Goal: Complete application form

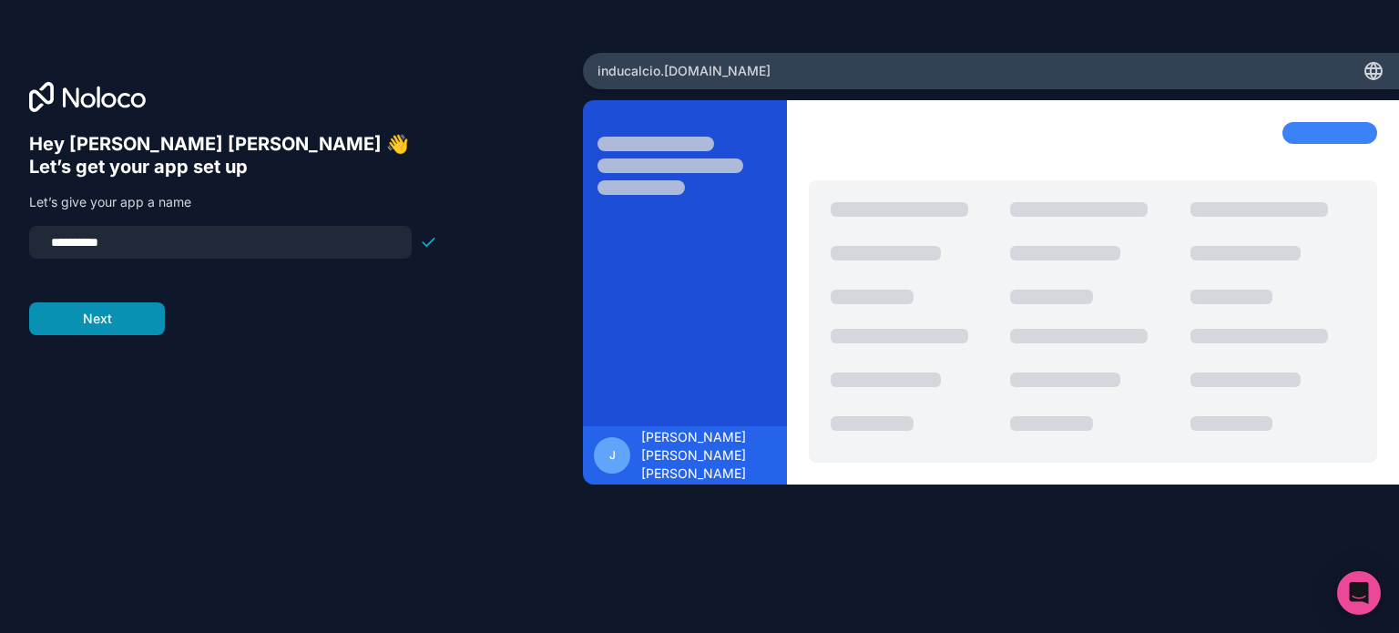
click at [125, 305] on button "Next" at bounding box center [97, 318] width 136 height 33
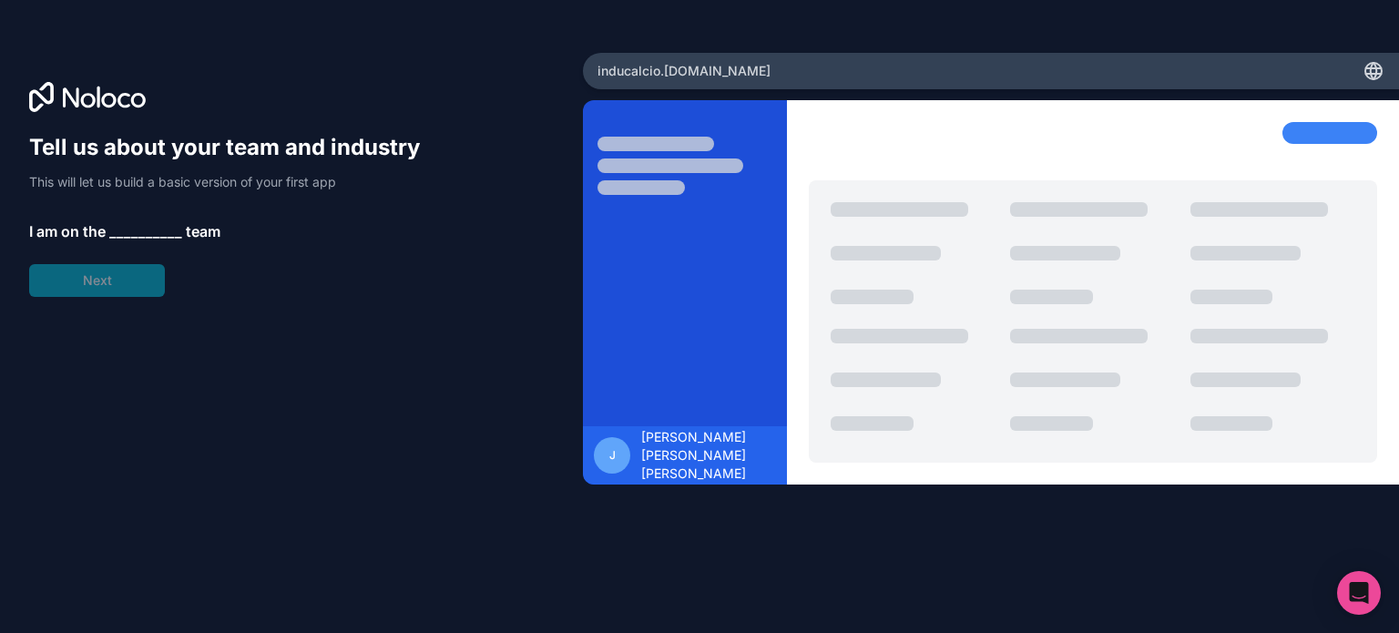
click at [151, 229] on span "__________" at bounding box center [145, 231] width 73 height 22
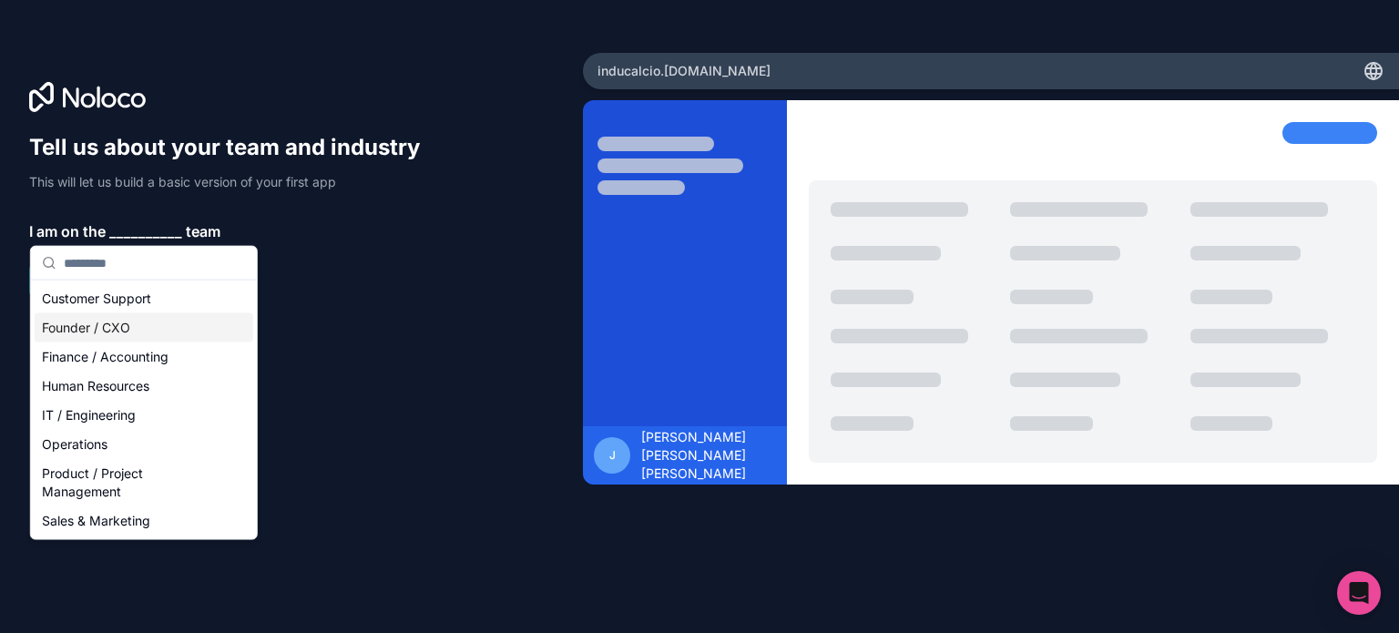
click at [140, 331] on div "Founder / CXO" at bounding box center [144, 327] width 219 height 29
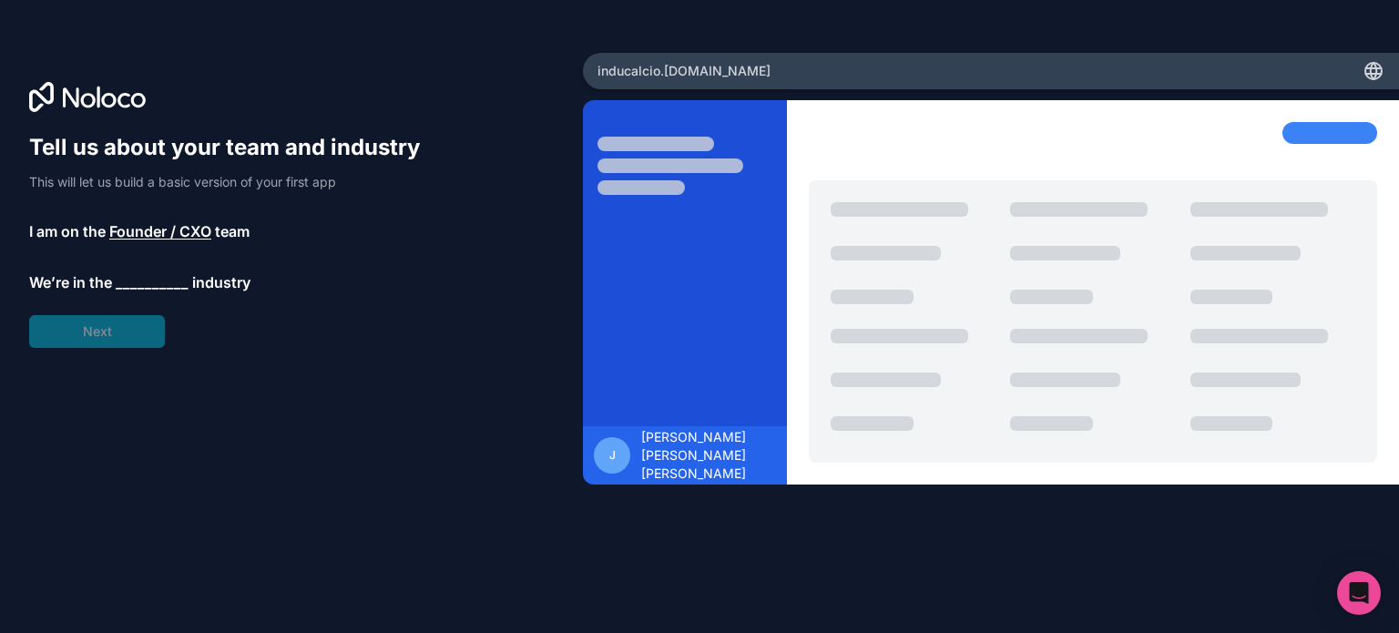
click at [157, 287] on span "__________" at bounding box center [152, 282] width 73 height 22
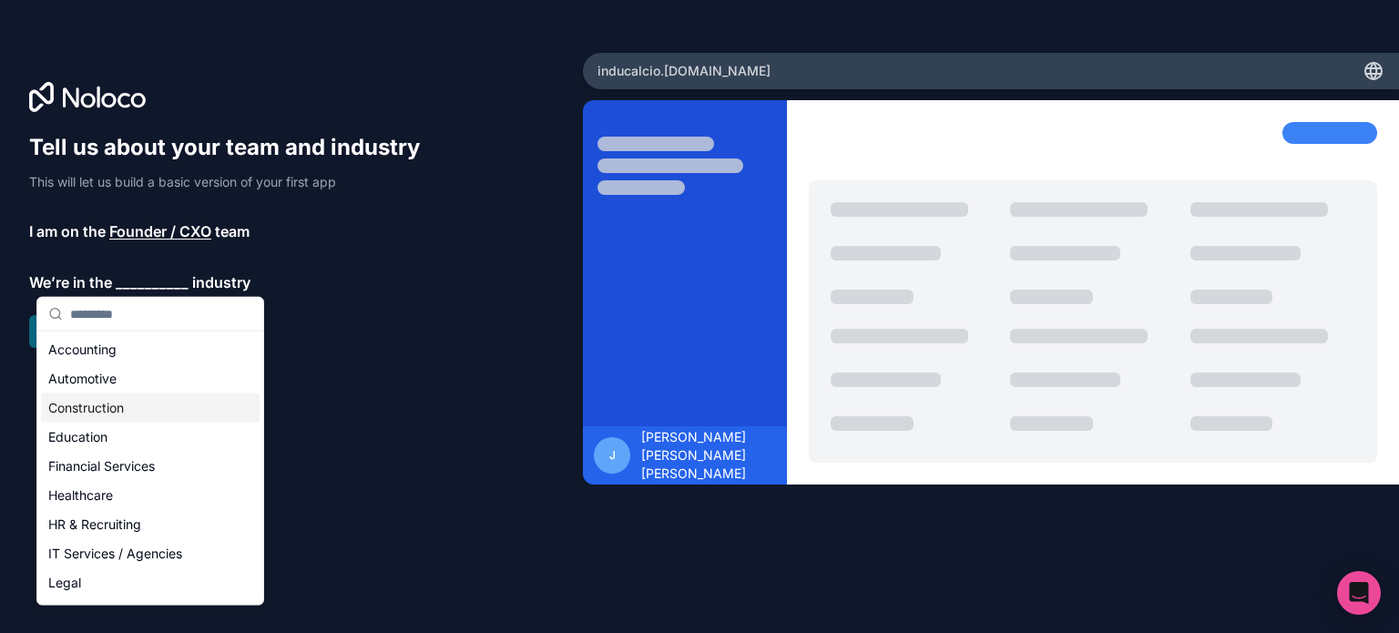
click at [114, 402] on div "Construction" at bounding box center [150, 407] width 219 height 29
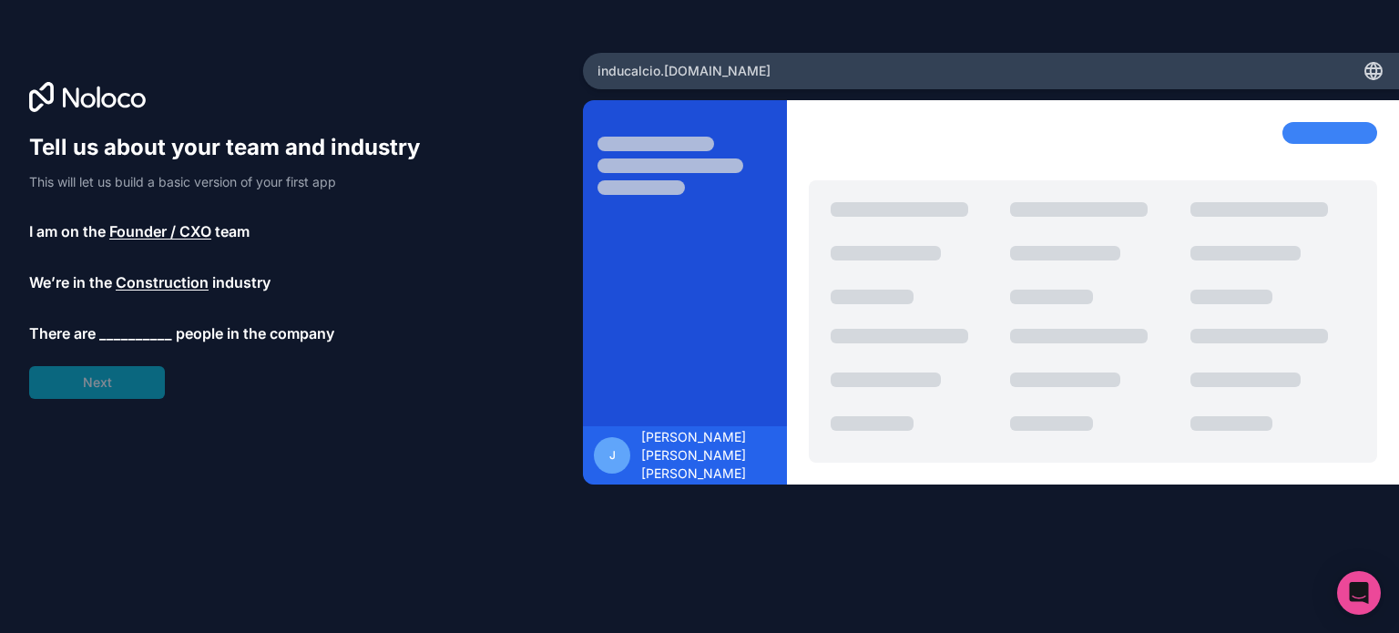
click at [148, 337] on span "__________" at bounding box center [135, 333] width 73 height 22
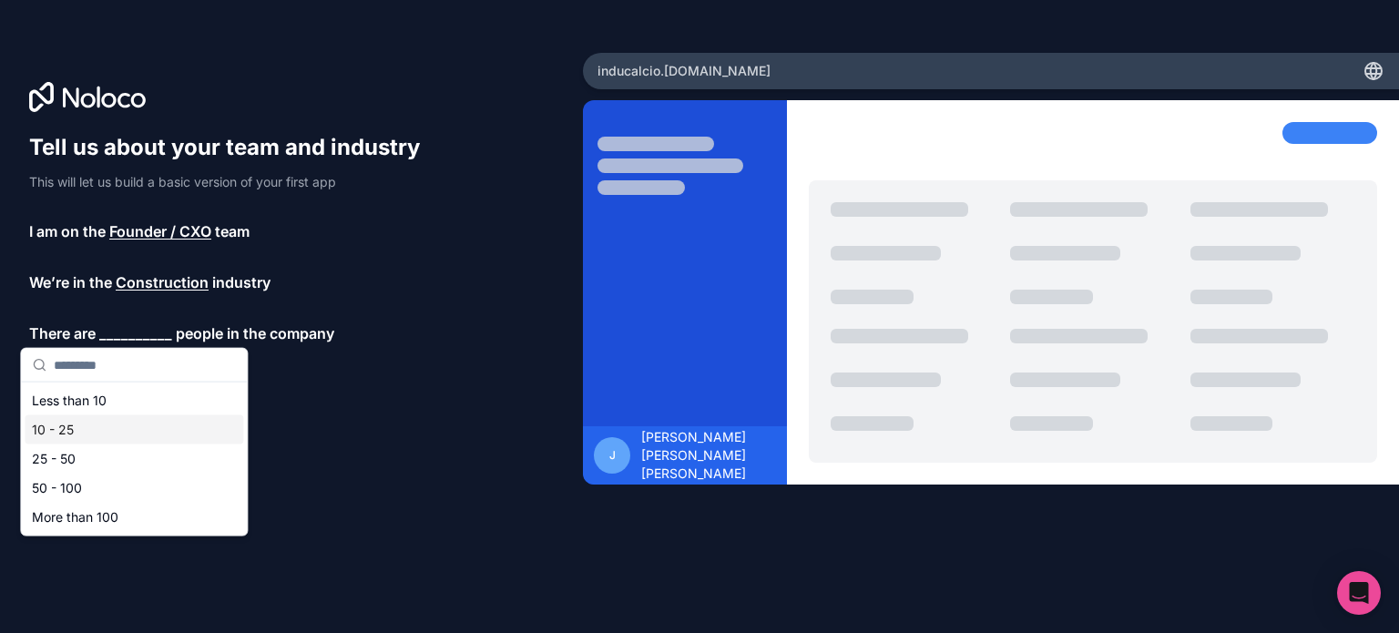
click at [79, 422] on div "10 - 25" at bounding box center [134, 429] width 219 height 29
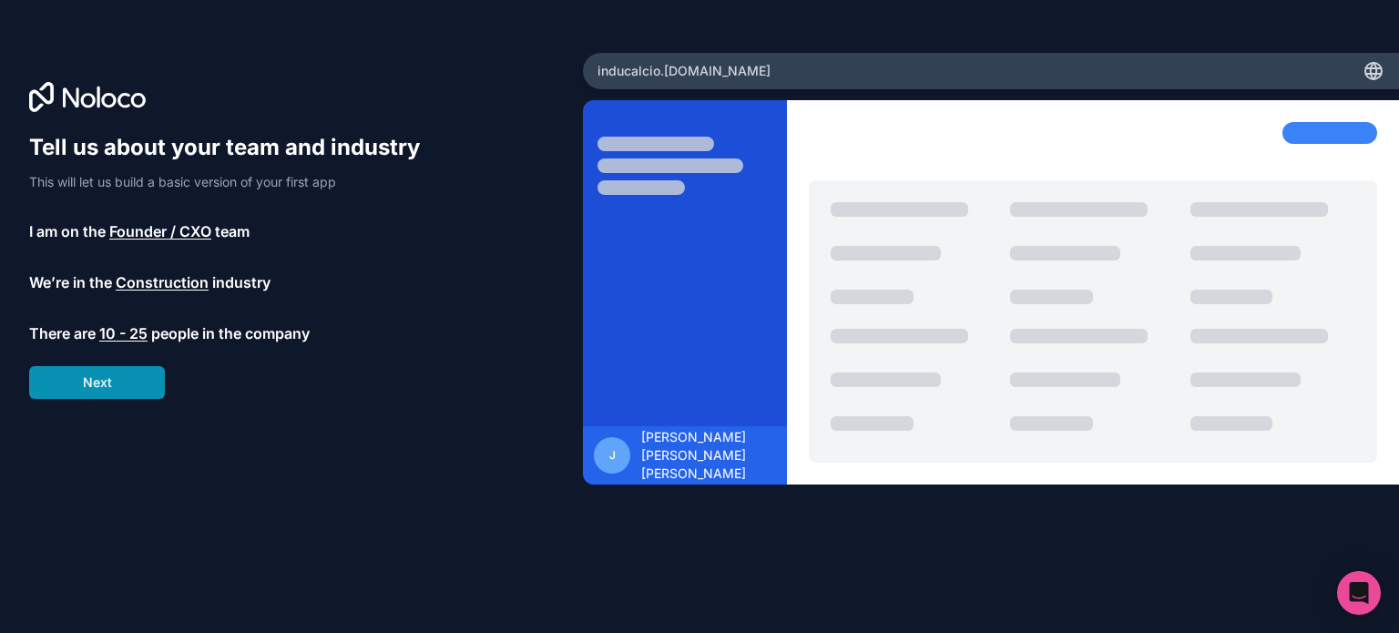
click at [145, 385] on button "Next" at bounding box center [97, 382] width 136 height 33
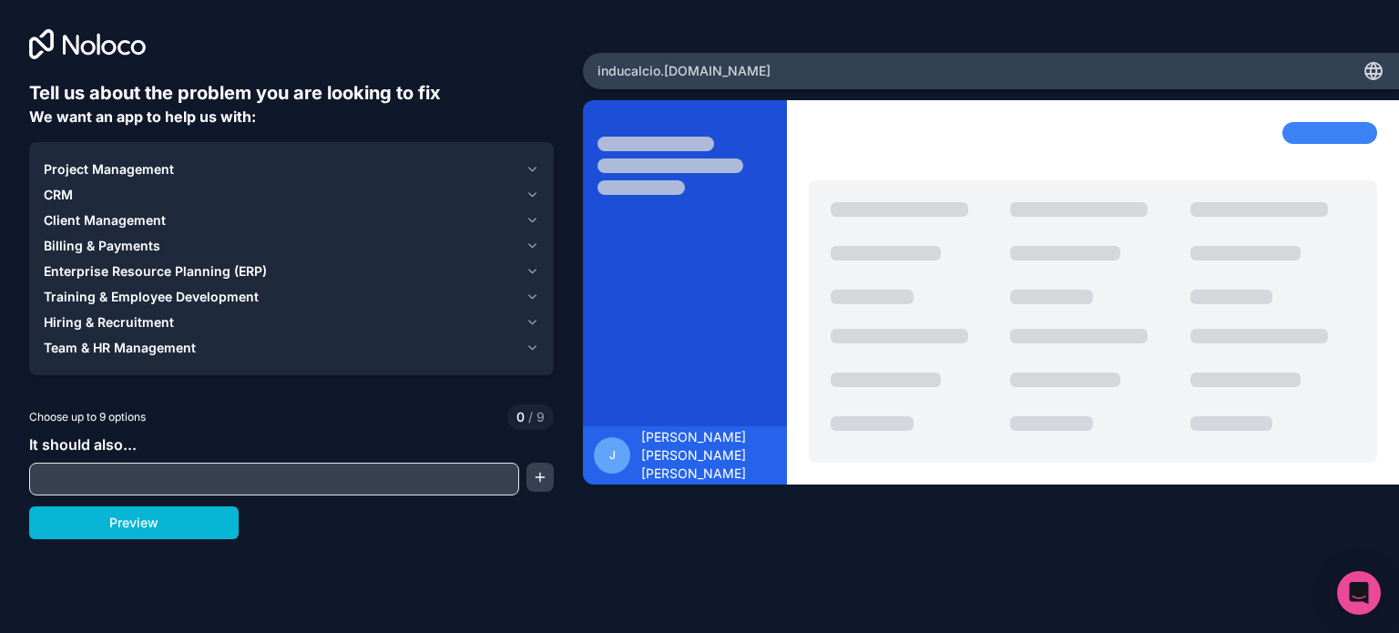
click at [532, 170] on icon "button" at bounding box center [532, 170] width 7 height 4
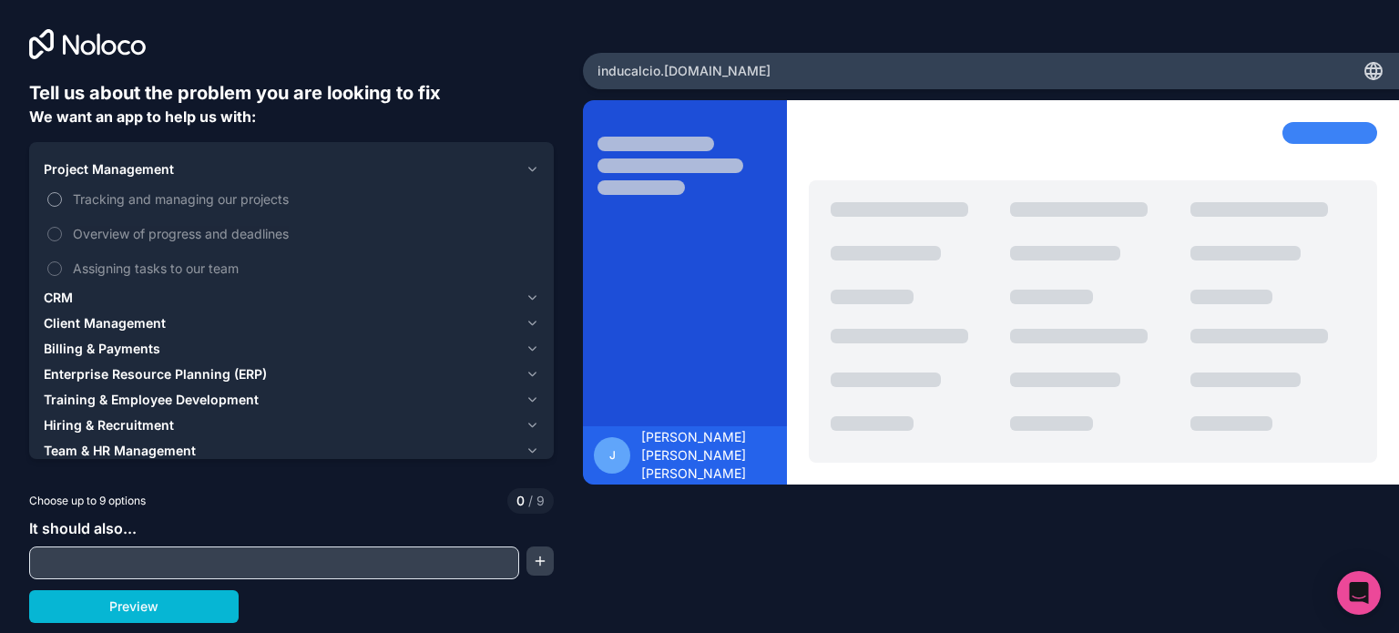
click at [289, 200] on span "Tracking and managing our projects" at bounding box center [304, 198] width 463 height 19
click at [62, 200] on button "Tracking and managing our projects" at bounding box center [54, 199] width 15 height 15
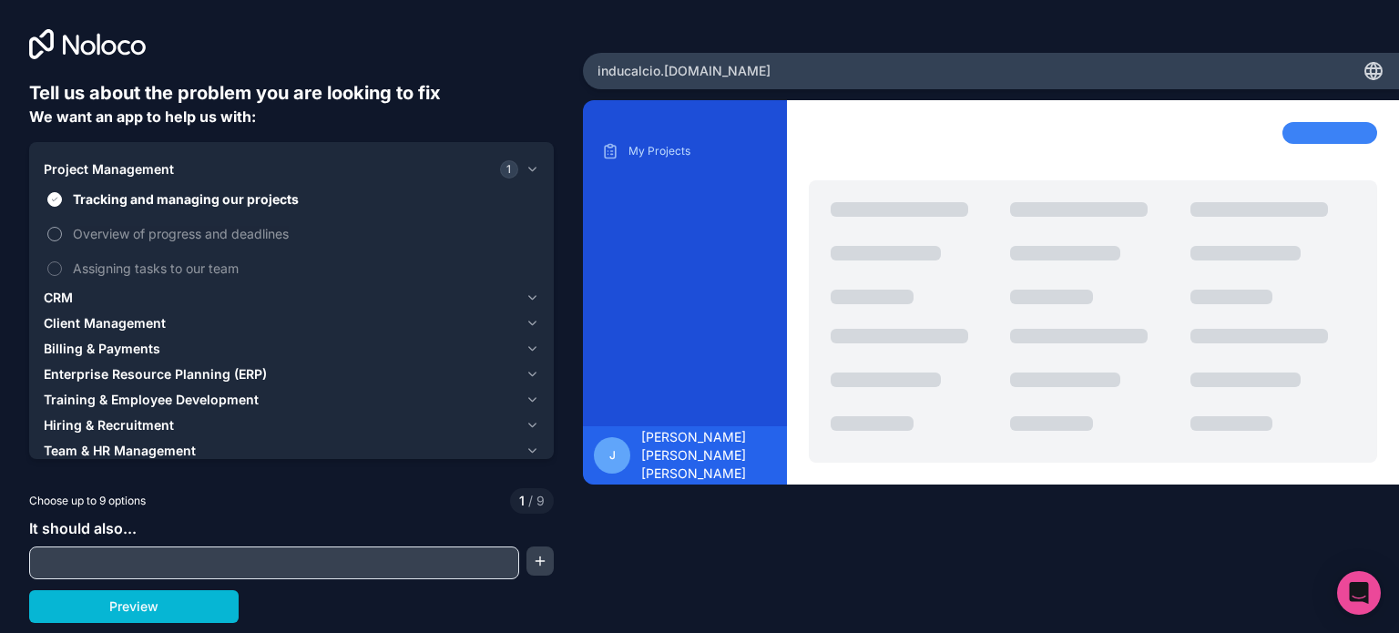
click at [269, 237] on span "Overview of progress and deadlines" at bounding box center [304, 233] width 463 height 19
click at [62, 237] on button "Overview of progress and deadlines" at bounding box center [54, 234] width 15 height 15
click at [229, 270] on span "Assigning tasks to our team" at bounding box center [304, 268] width 463 height 19
click at [62, 270] on button "Assigning tasks to our team" at bounding box center [54, 268] width 15 height 15
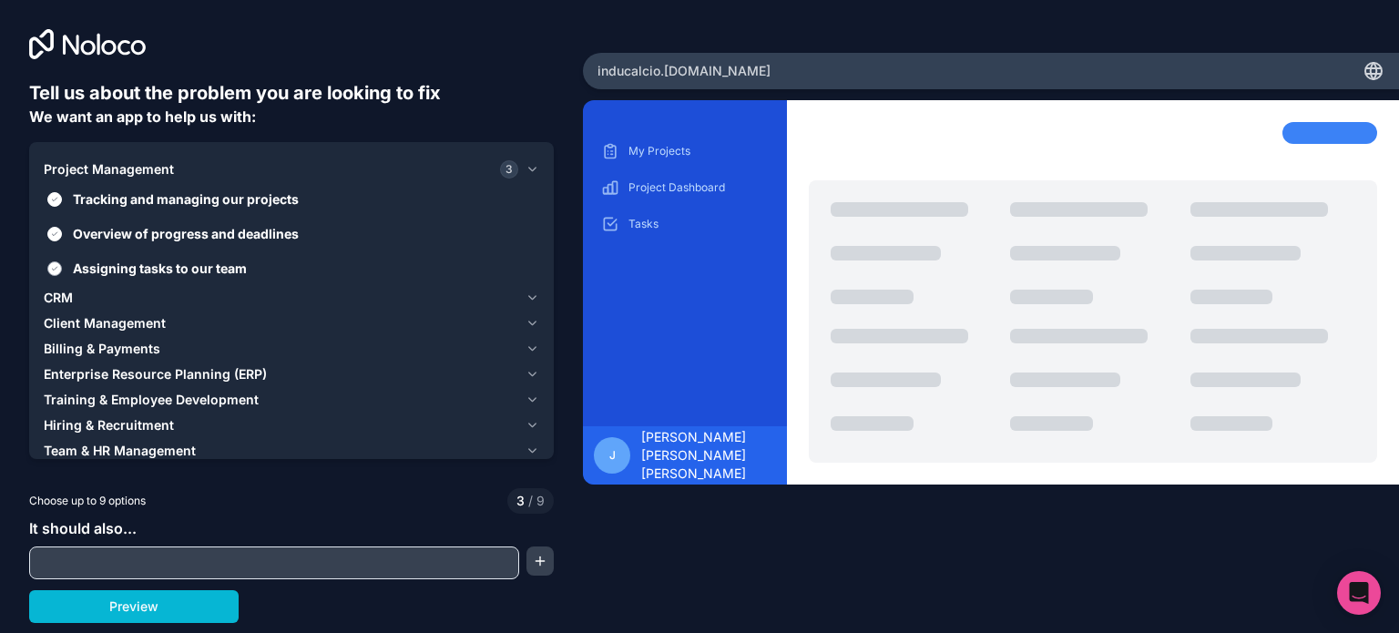
click at [229, 270] on span "Assigning tasks to our team" at bounding box center [304, 268] width 463 height 19
click at [62, 270] on button "Assigning tasks to our team" at bounding box center [54, 268] width 15 height 15
click at [176, 298] on div "CRM" at bounding box center [281, 298] width 474 height 18
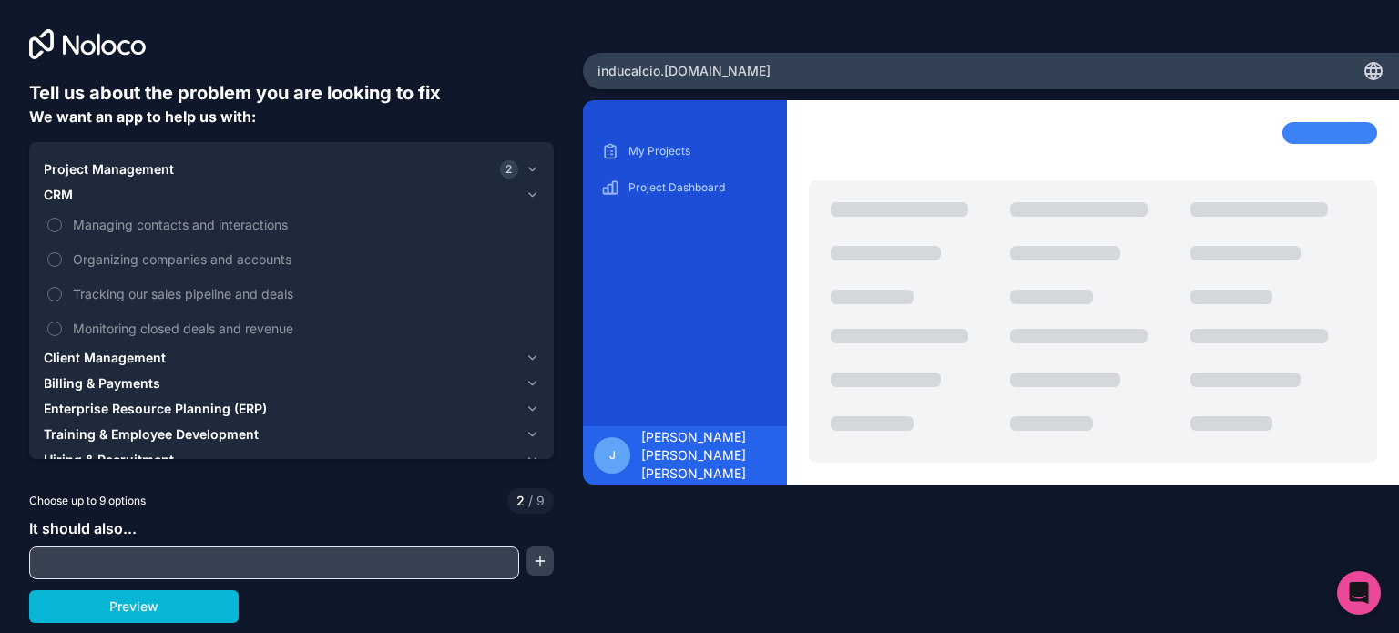
click at [178, 352] on div "Client Management" at bounding box center [281, 358] width 474 height 18
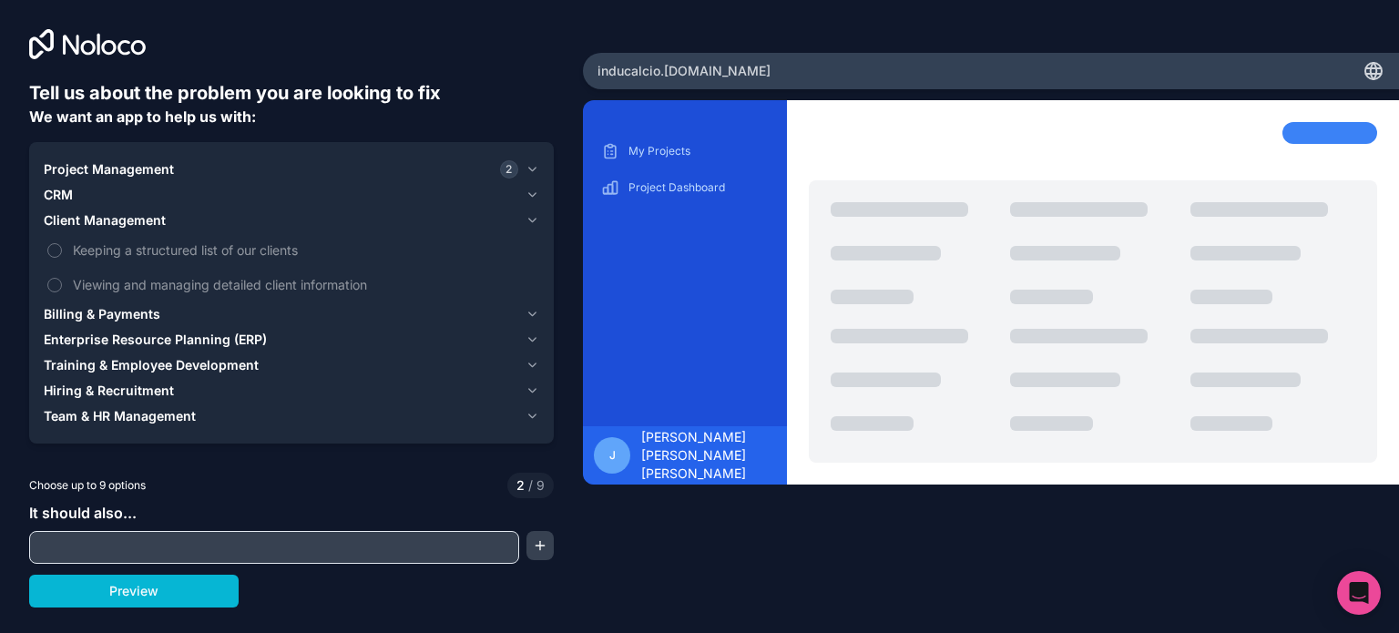
click at [210, 338] on span "Enterprise Resource Planning (ERP)" at bounding box center [155, 340] width 223 height 18
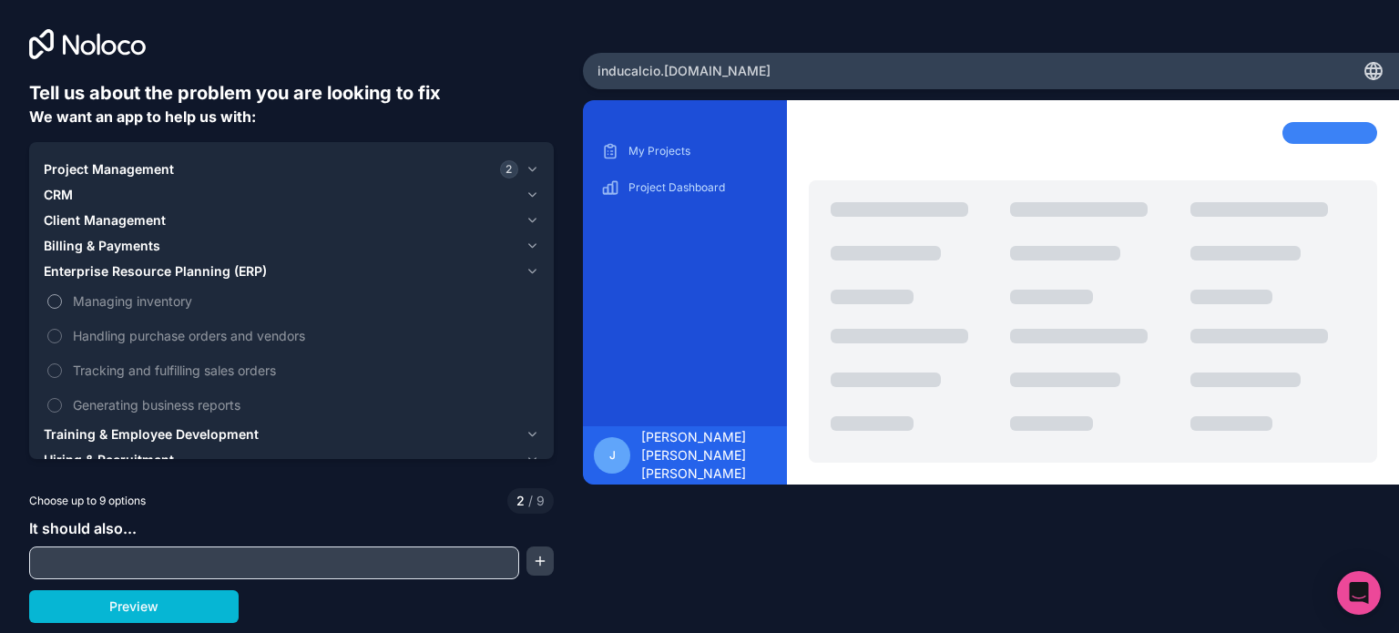
click at [180, 302] on span "Managing inventory" at bounding box center [304, 300] width 463 height 19
click at [62, 302] on button "Managing inventory" at bounding box center [54, 301] width 15 height 15
click at [208, 408] on span "Generating business reports" at bounding box center [304, 404] width 463 height 19
click at [62, 408] on button "Generating business reports" at bounding box center [54, 405] width 15 height 15
click at [250, 274] on span "Enterprise Resource Planning (ERP)" at bounding box center [155, 271] width 223 height 18
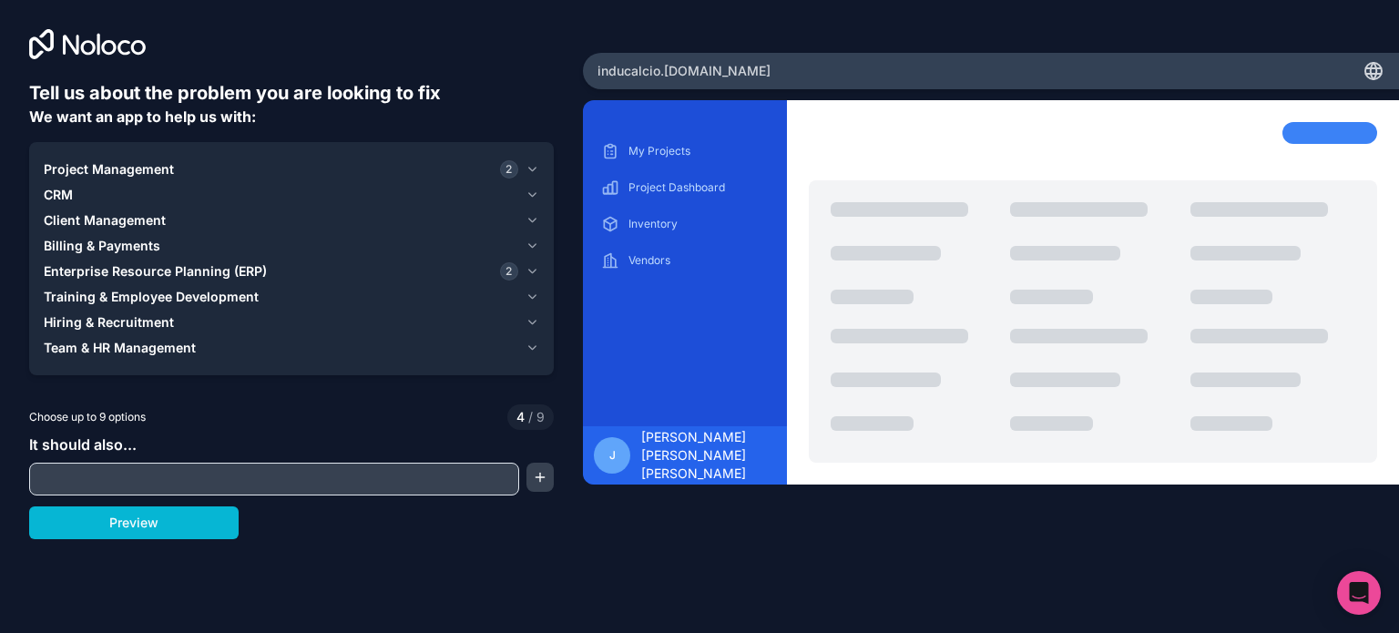
click at [200, 349] on div "Team & HR Management" at bounding box center [281, 348] width 474 height 18
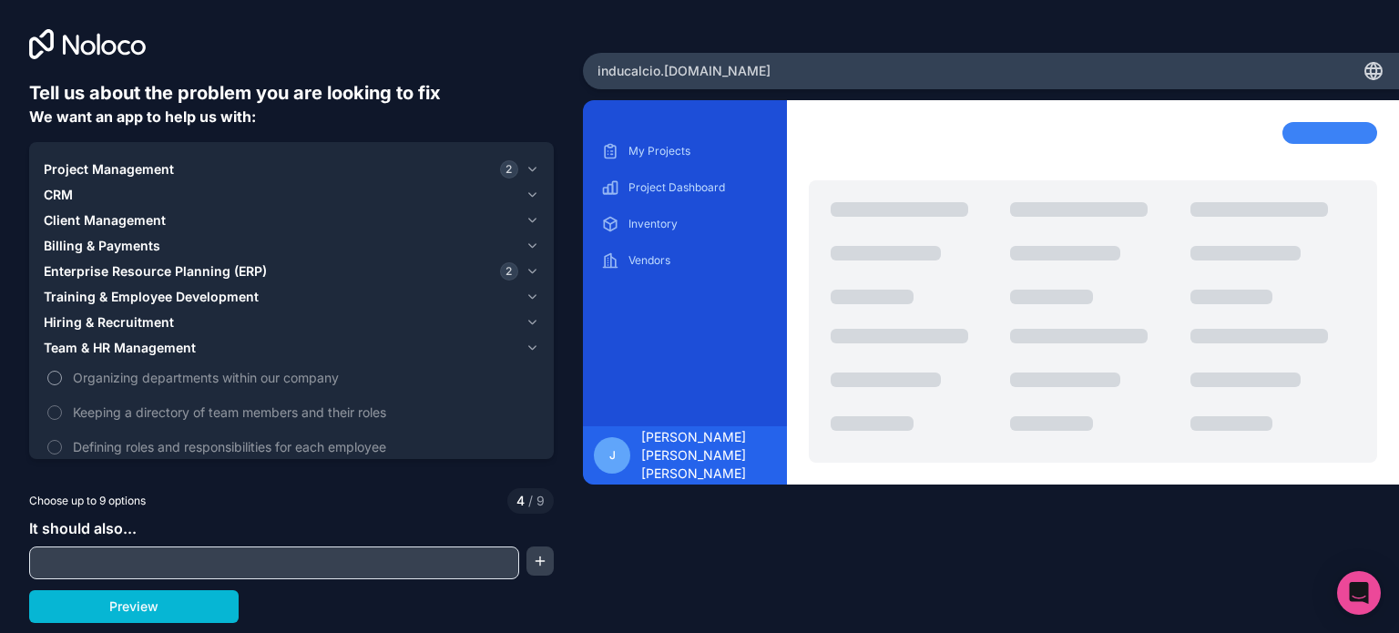
click at [215, 375] on span "Organizing departments within our company" at bounding box center [304, 377] width 463 height 19
click at [62, 375] on button "Organizing departments within our company" at bounding box center [54, 378] width 15 height 15
click at [134, 320] on span "Hiring & Recruitment" at bounding box center [109, 322] width 130 height 18
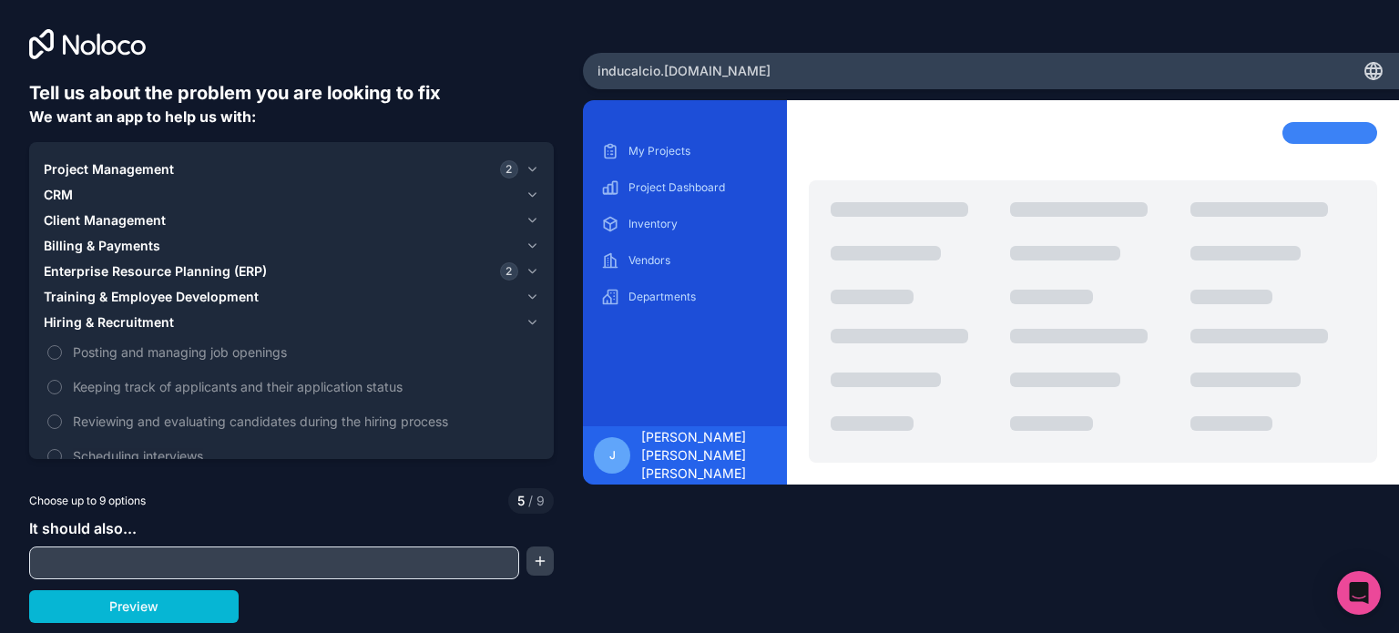
click at [179, 223] on div "Client Management" at bounding box center [281, 220] width 474 height 18
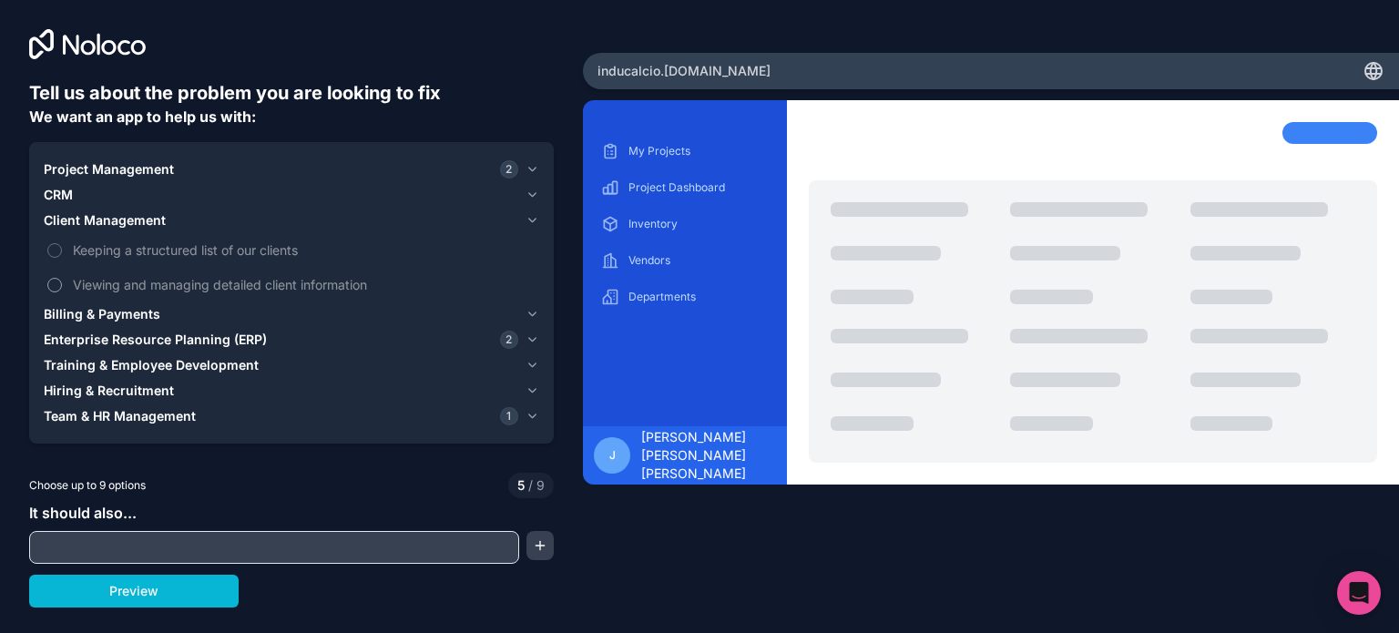
click at [229, 298] on label "Viewing and managing detailed client information" at bounding box center [291, 285] width 495 height 34
click at [62, 292] on button "Viewing and managing detailed client information" at bounding box center [54, 285] width 15 height 15
click at [246, 249] on span "Keeping a structured list of our clients" at bounding box center [304, 249] width 463 height 19
click at [62, 249] on button "Keeping a structured list of our clients" at bounding box center [54, 250] width 15 height 15
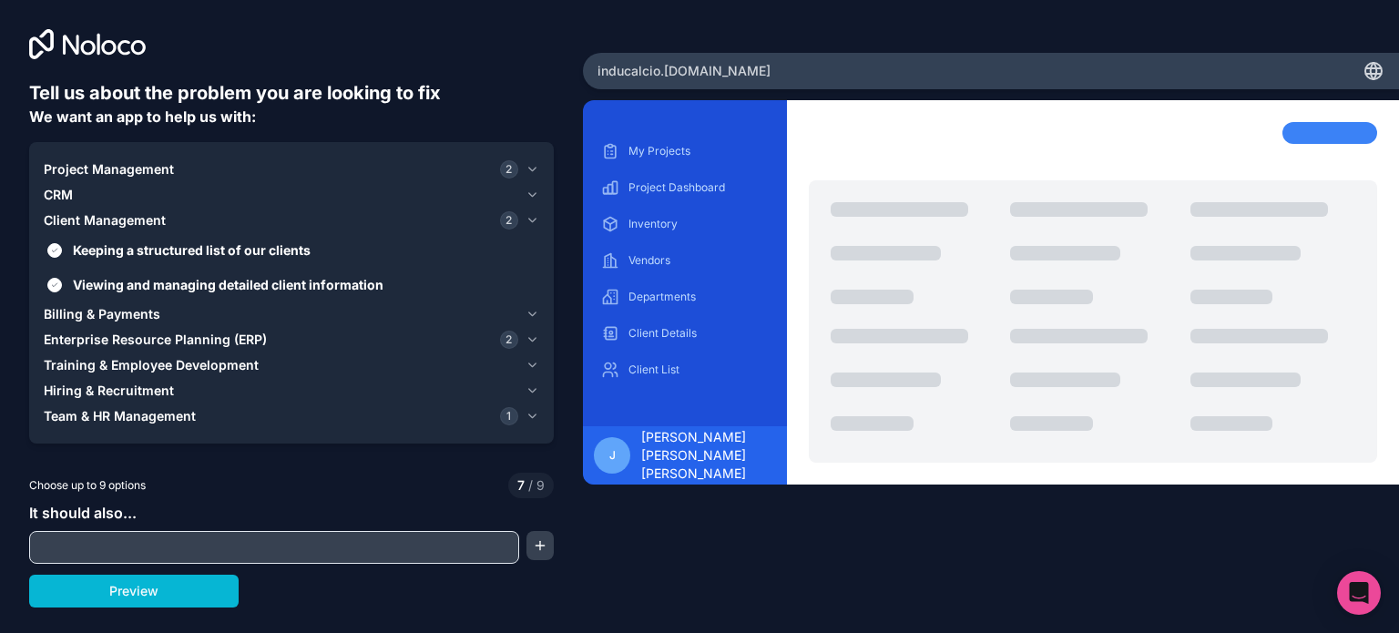
click at [171, 197] on div "CRM" at bounding box center [281, 195] width 474 height 18
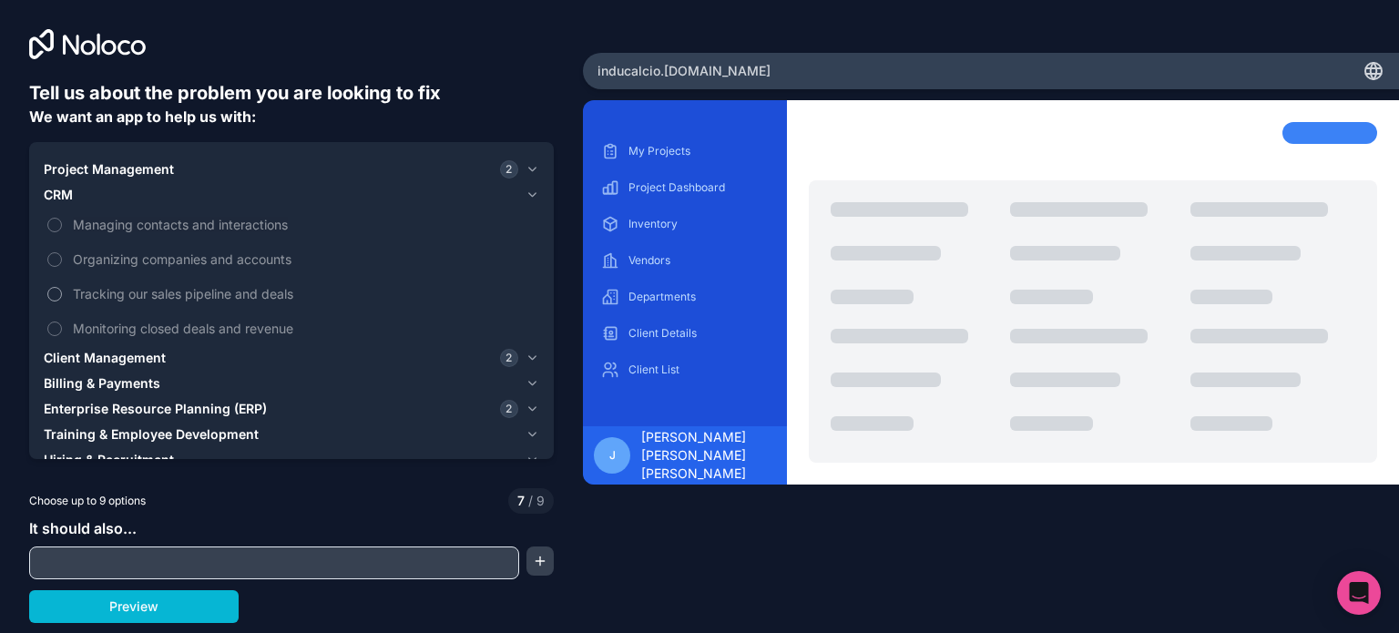
click at [222, 294] on span "Tracking our sales pipeline and deals" at bounding box center [304, 293] width 463 height 19
click at [62, 294] on button "Tracking our sales pipeline and deals" at bounding box center [54, 294] width 15 height 15
click at [174, 224] on span "Managing contacts and interactions" at bounding box center [304, 224] width 463 height 19
click at [62, 224] on button "Managing contacts and interactions" at bounding box center [54, 225] width 15 height 15
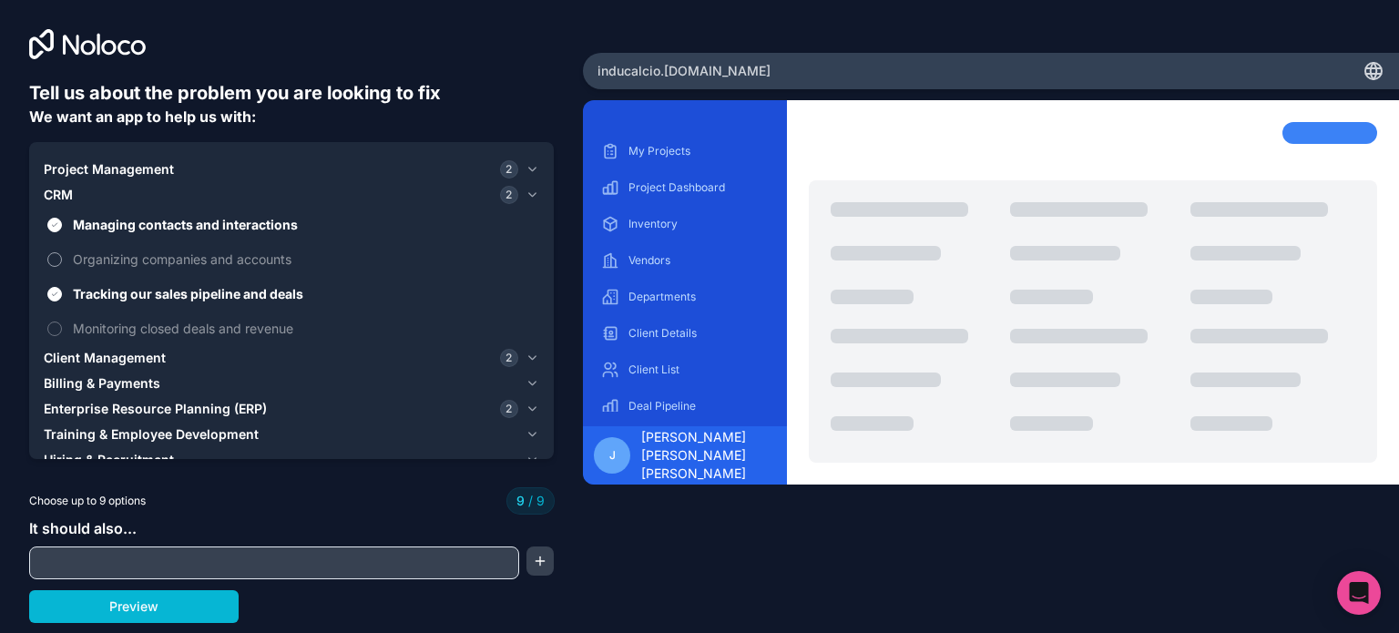
click at [193, 258] on span "Organizing companies and accounts" at bounding box center [304, 258] width 463 height 19
click at [178, 263] on span "Organizing companies and accounts" at bounding box center [304, 258] width 463 height 19
click at [193, 225] on span "Managing contacts and interactions" at bounding box center [304, 224] width 463 height 19
click at [62, 225] on button "Managing contacts and interactions" at bounding box center [54, 225] width 15 height 15
click at [188, 275] on label "Organizing companies and accounts" at bounding box center [291, 259] width 495 height 34
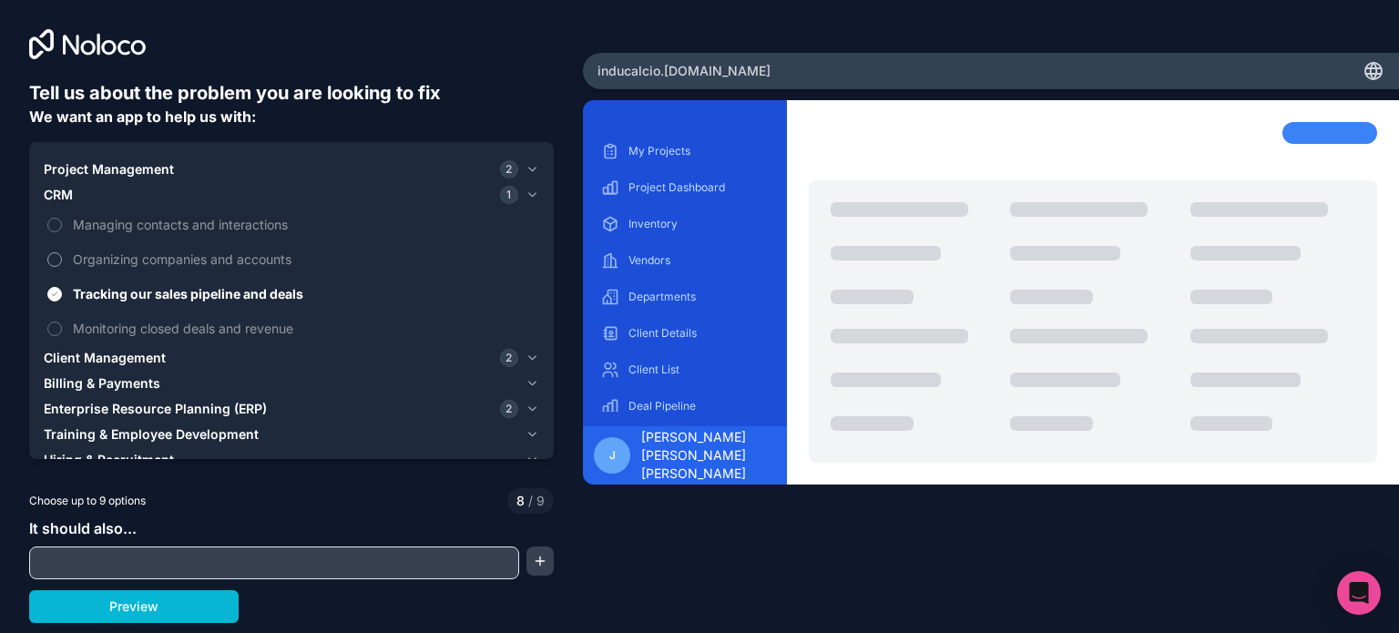
click at [62, 267] on button "Organizing companies and accounts" at bounding box center [54, 259] width 15 height 15
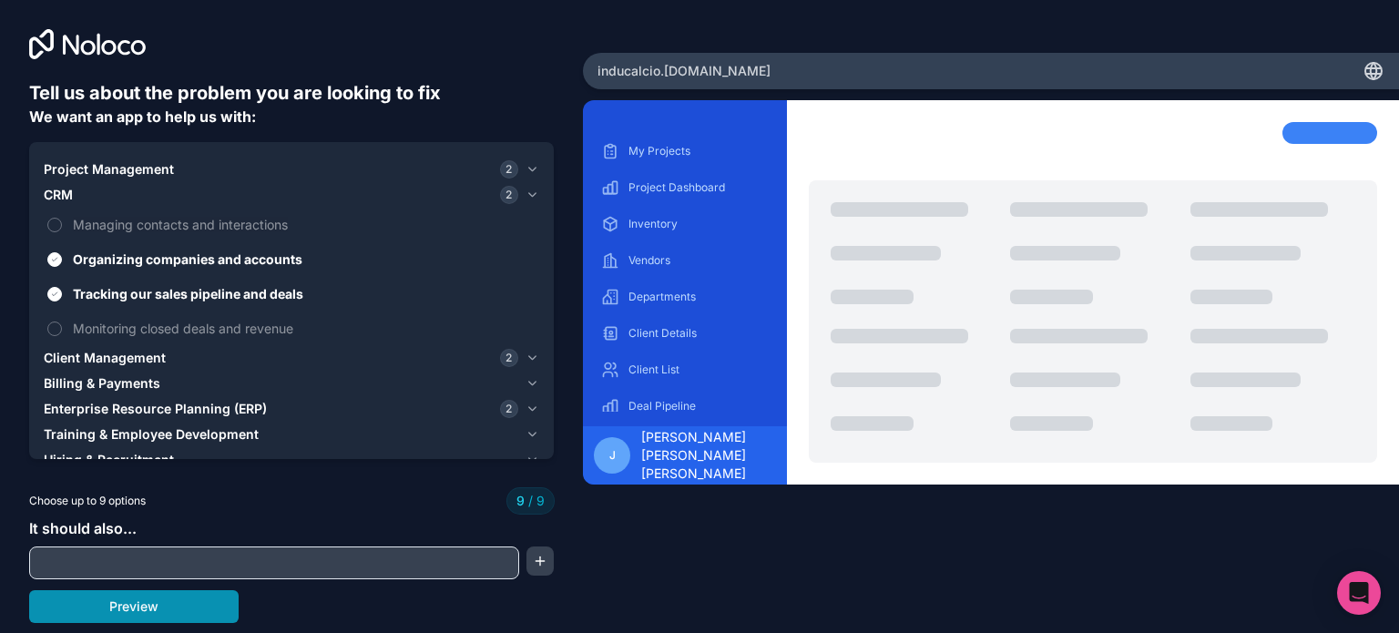
click at [207, 609] on button "Preview" at bounding box center [133, 606] width 209 height 33
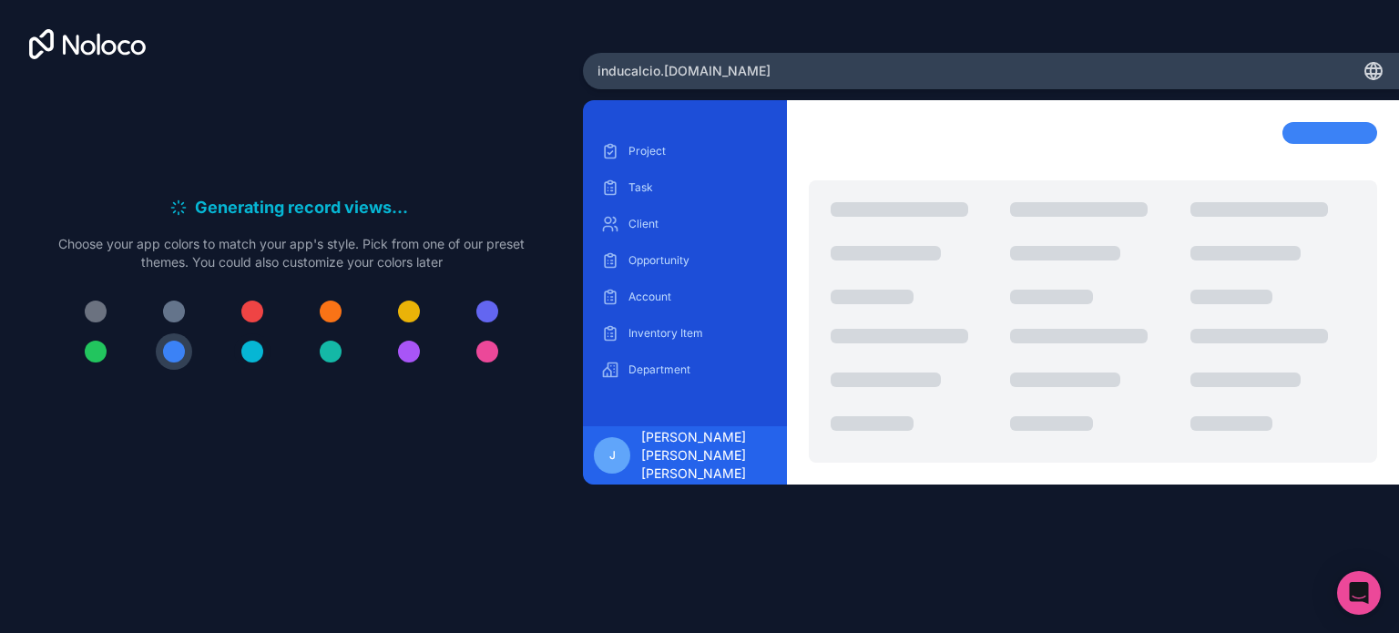
click at [254, 348] on div at bounding box center [252, 352] width 22 height 22
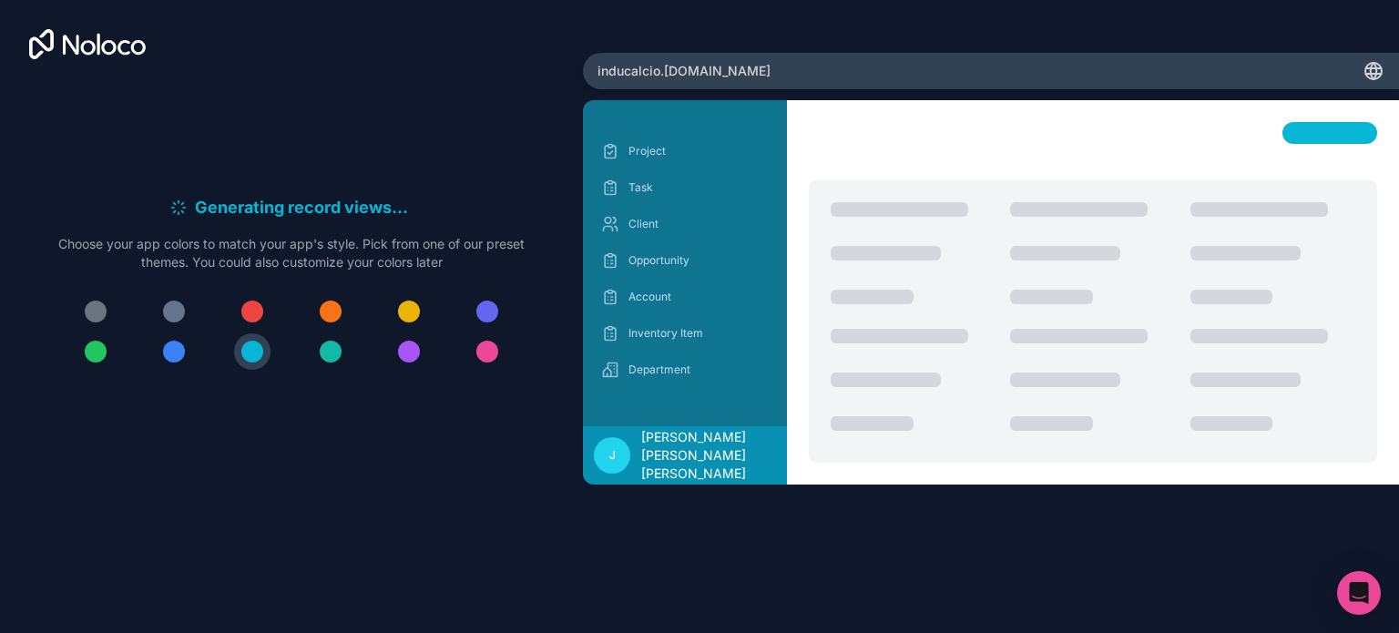
click at [263, 304] on button at bounding box center [252, 311] width 36 height 36
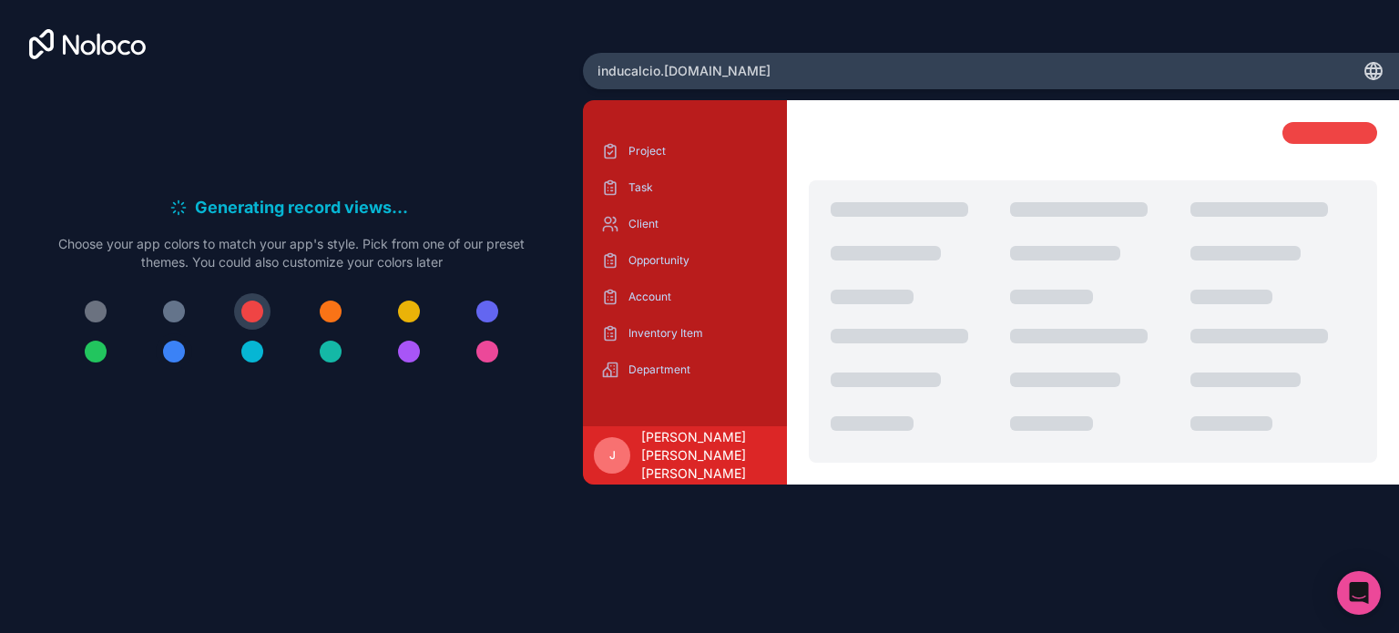
click at [170, 352] on div at bounding box center [174, 352] width 22 height 22
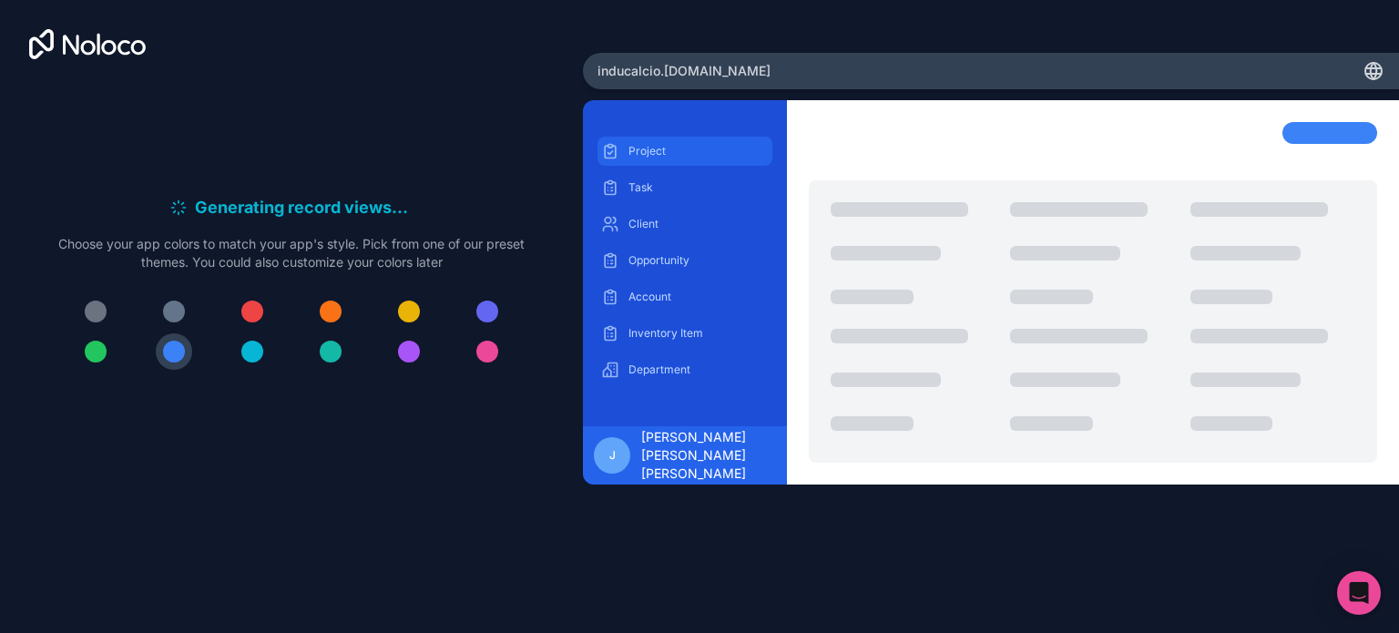
click at [644, 150] on p "Project" at bounding box center [698, 151] width 140 height 15
click at [679, 188] on p "Task" at bounding box center [698, 187] width 140 height 15
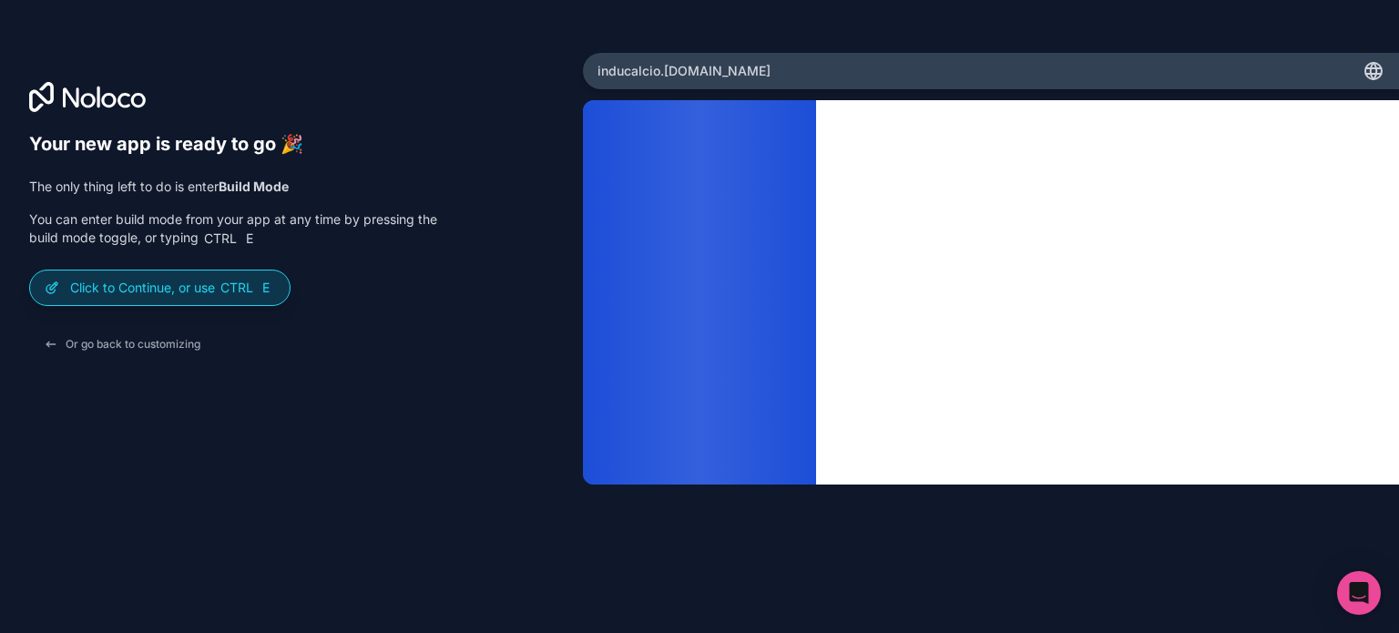
click at [209, 291] on p "Click to Continue, or use Ctrl E" at bounding box center [172, 288] width 205 height 18
